Goal: Task Accomplishment & Management: Manage account settings

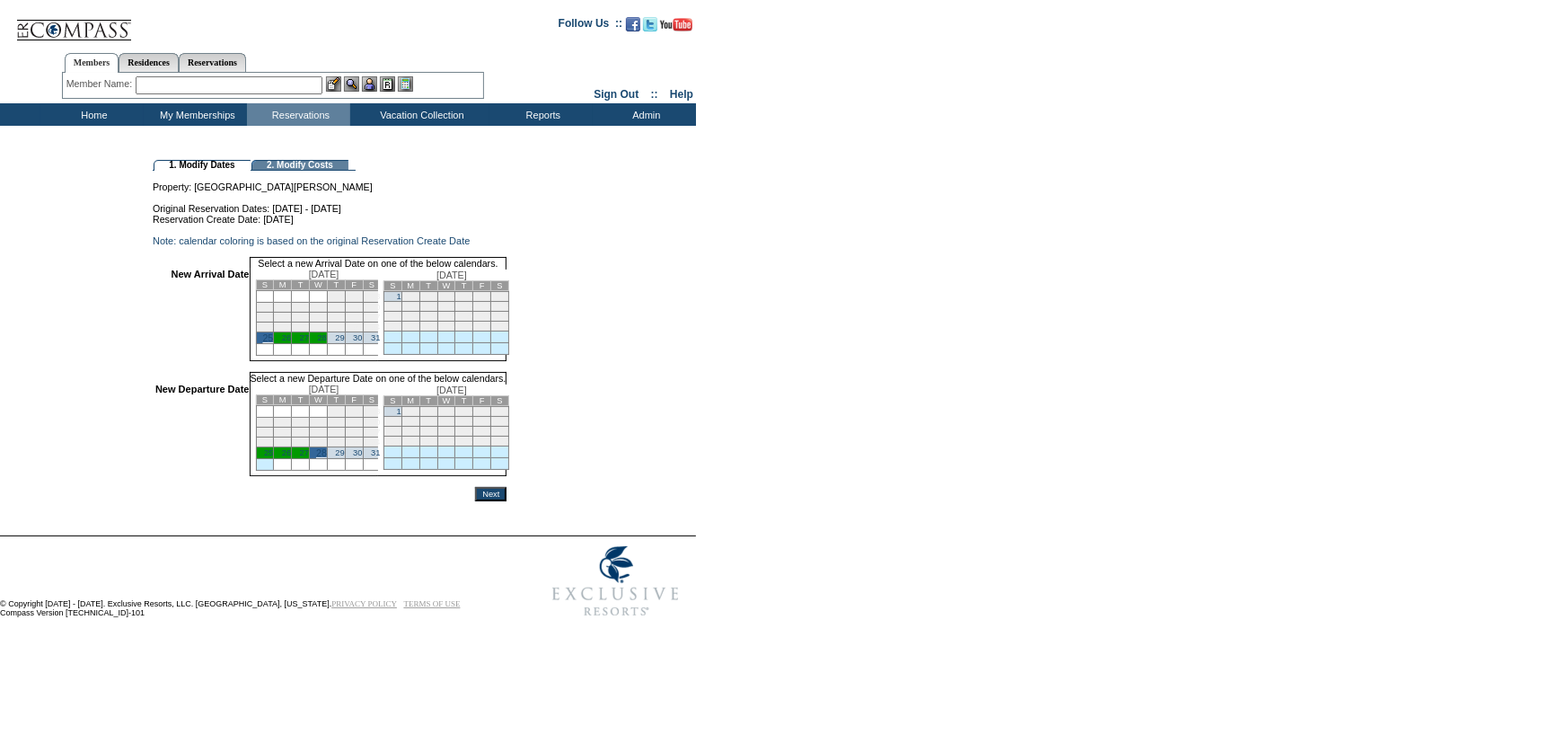
click at [507, 501] on input "Next" at bounding box center [491, 494] width 31 height 15
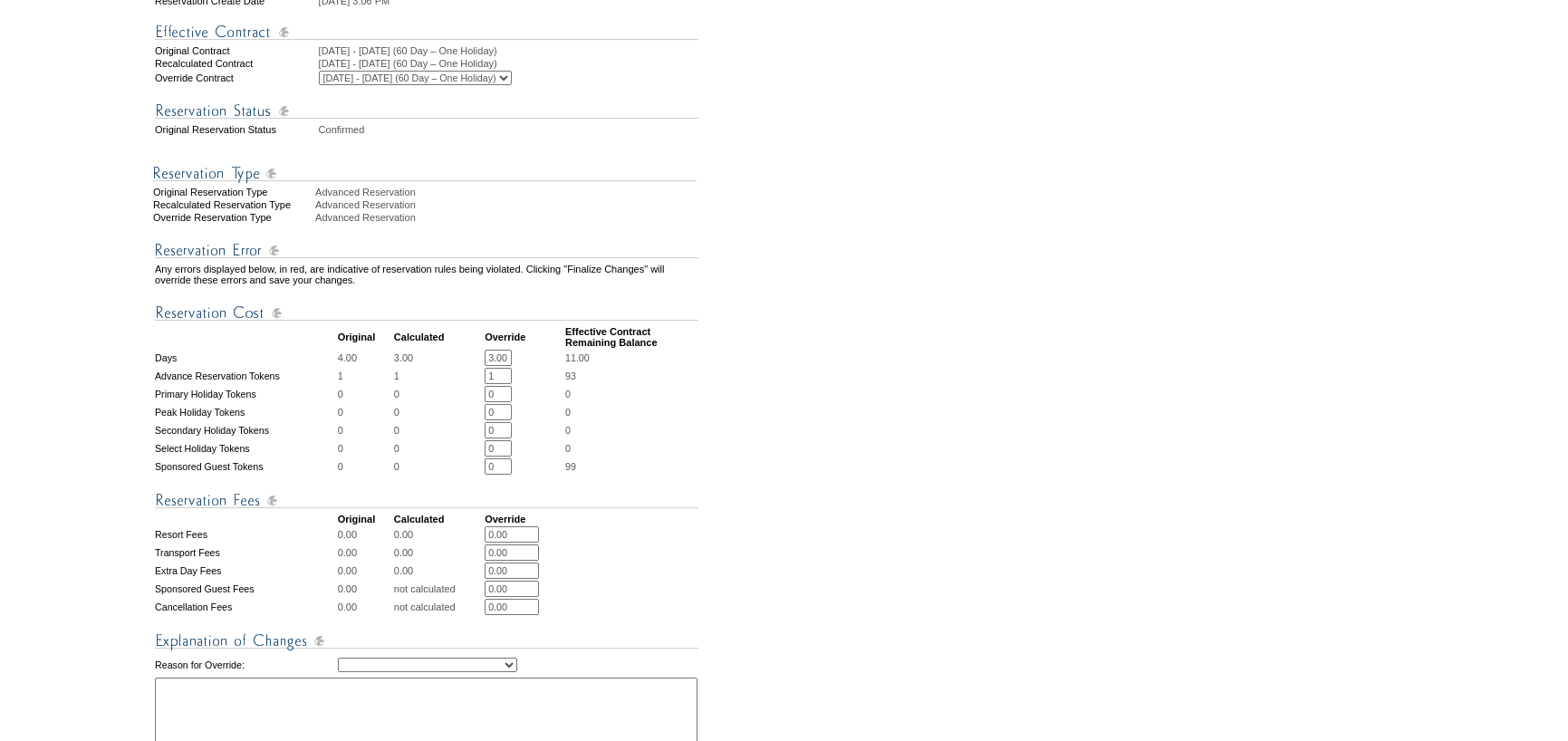
scroll to position [544, 0]
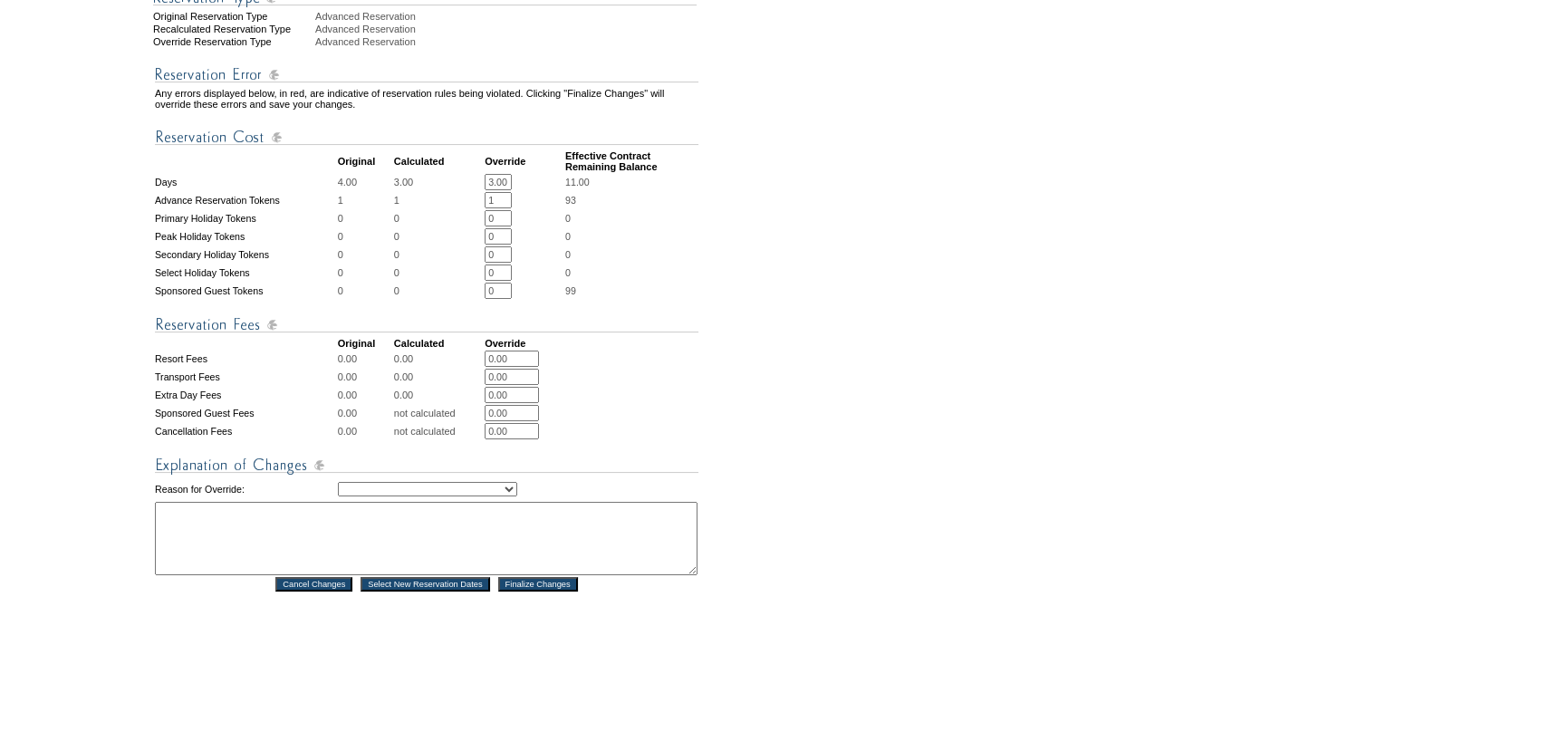
click at [457, 496] on select "Creating Continuous Stay Days Rebooked After Cancellation Editing Occupant Expe…" at bounding box center [427, 489] width 180 height 15
select select "1043"
click at [338, 496] on select "Creating Continuous Stay Days Rebooked After Cancellation Editing Occupant Expe…" at bounding box center [427, 489] width 180 height 15
click at [414, 557] on textarea at bounding box center [425, 539] width 543 height 73
type textarea "changed dates"
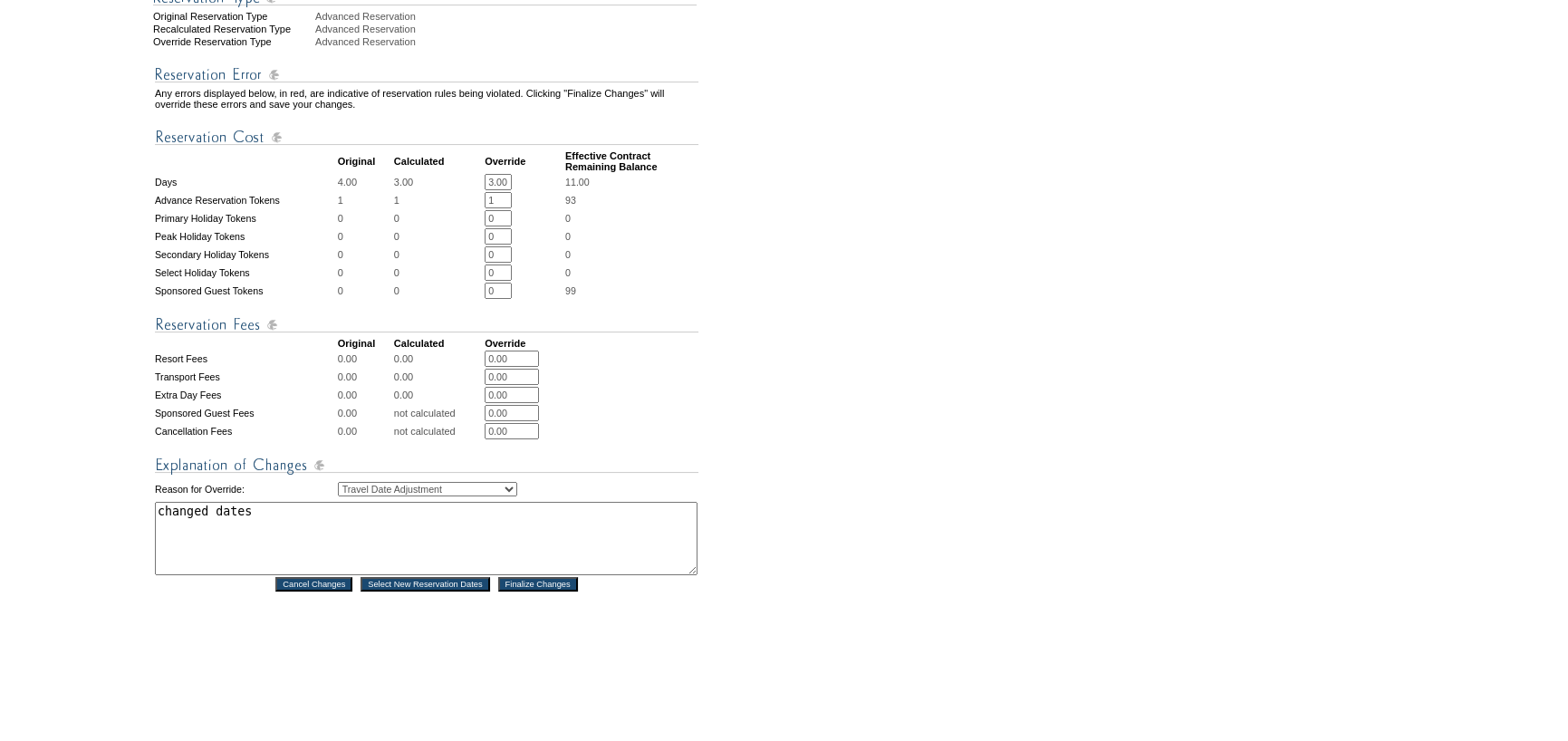
click at [557, 591] on input "Finalize Changes" at bounding box center [538, 584] width 79 height 15
